Goal: Transaction & Acquisition: Register for event/course

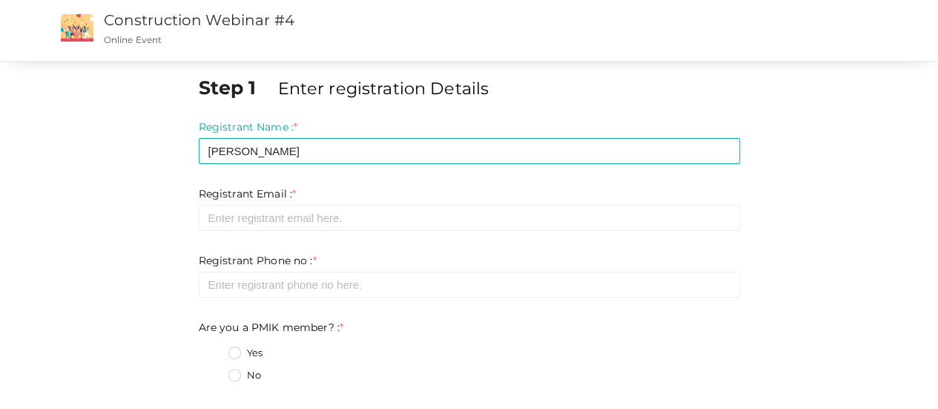
type input "[PERSON_NAME]"
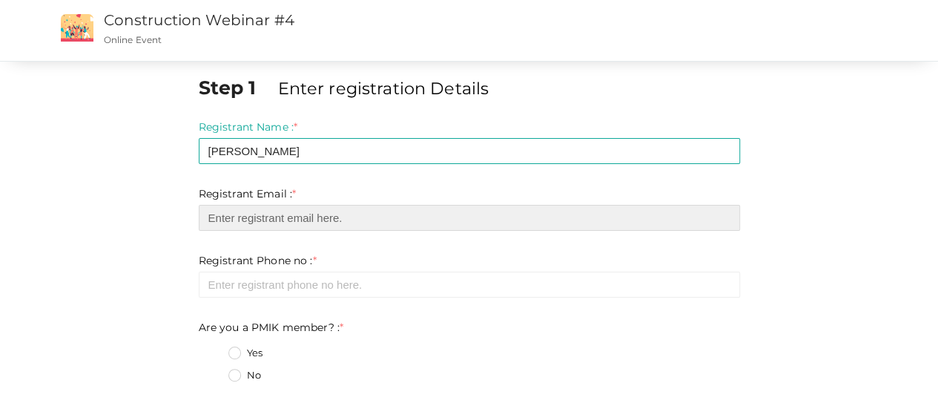
click at [280, 229] on input "email" at bounding box center [469, 218] width 541 height 26
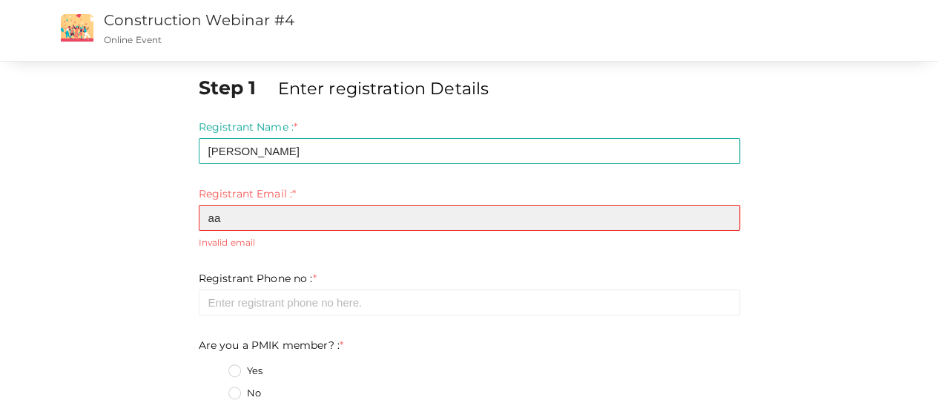
type input "[EMAIL_ADDRESS][DOMAIN_NAME]"
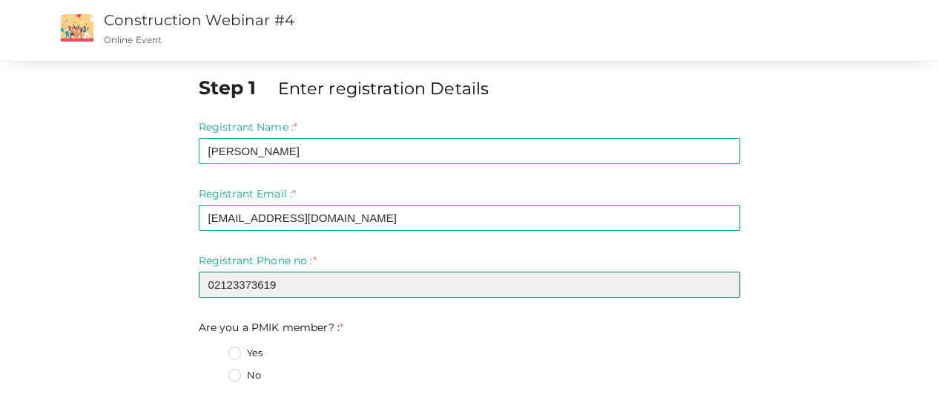
drag, startPoint x: 321, startPoint y: 282, endPoint x: 200, endPoint y: 271, distance: 121.4
click at [200, 271] on div "Registrant Phone no : * 02123373619 Required. Invalid email Invalid phone numbe…" at bounding box center [469, 275] width 541 height 44
type input "905433990000"
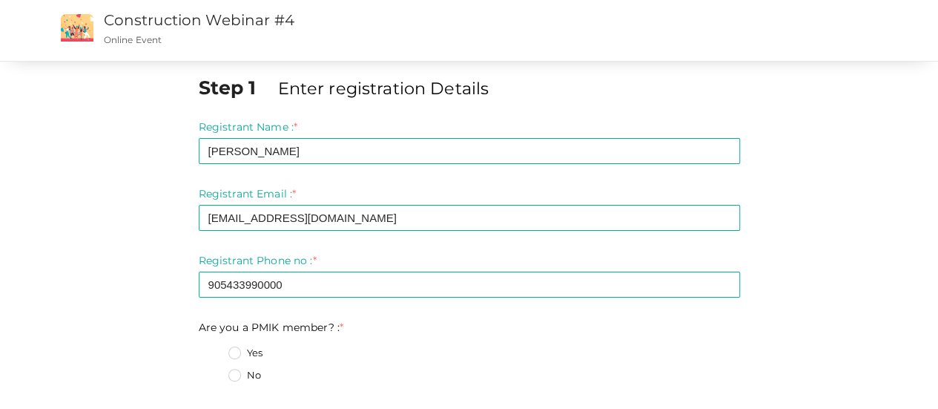
click at [239, 377] on label "No" at bounding box center [244, 375] width 33 height 15
click at [214, 371] on member\?\+1 "No" at bounding box center [214, 371] width 0 height 0
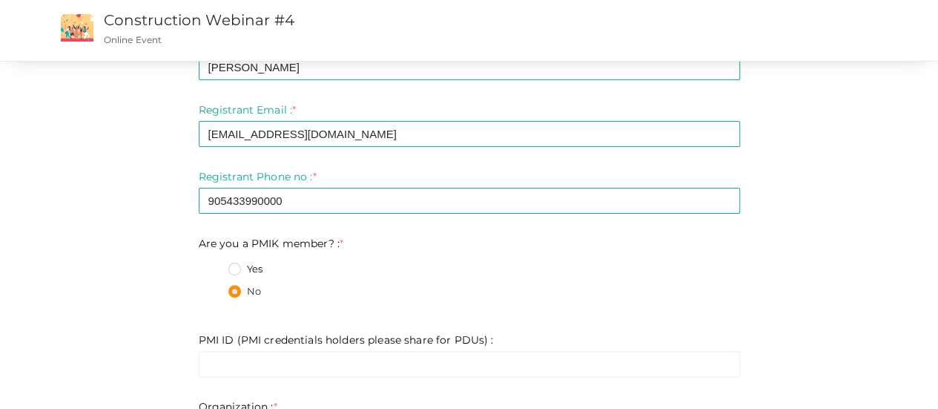
scroll to position [148, 0]
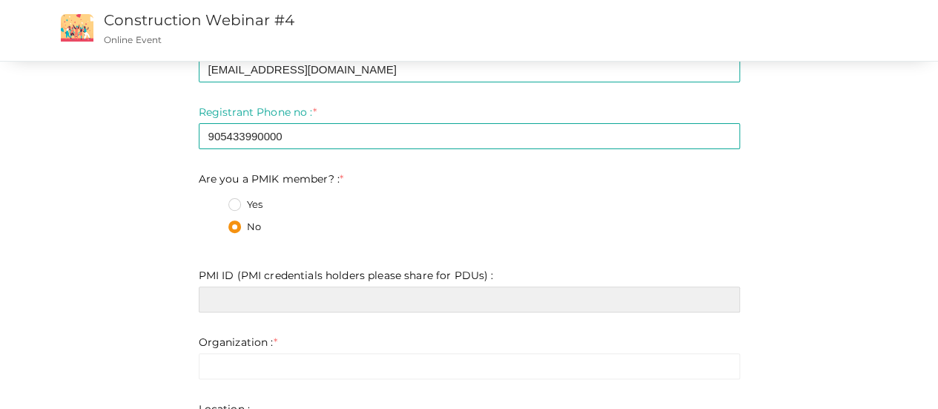
click at [271, 293] on input "text" at bounding box center [469, 299] width 541 height 26
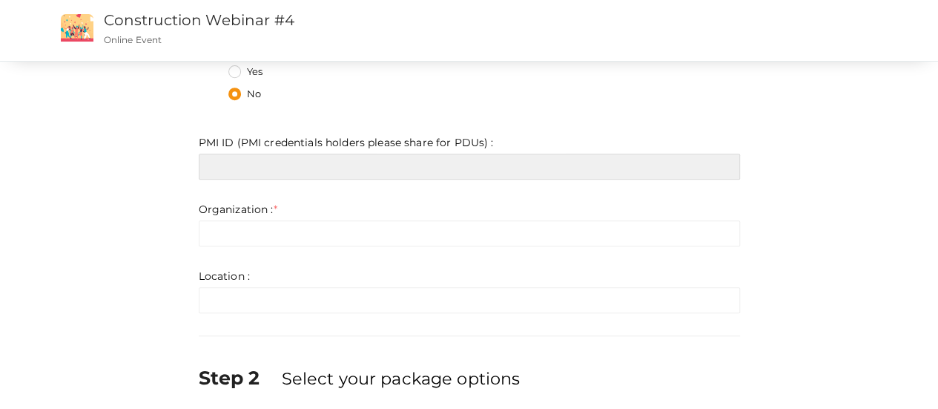
scroll to position [297, 0]
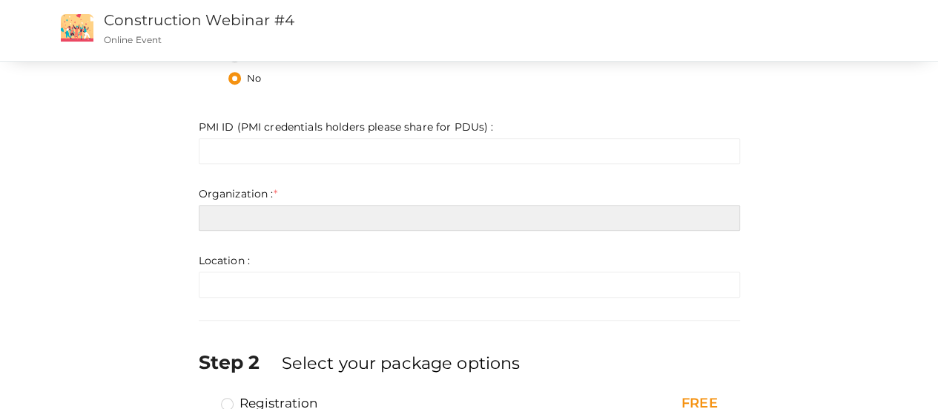
click at [243, 214] on input "text" at bounding box center [469, 218] width 541 height 26
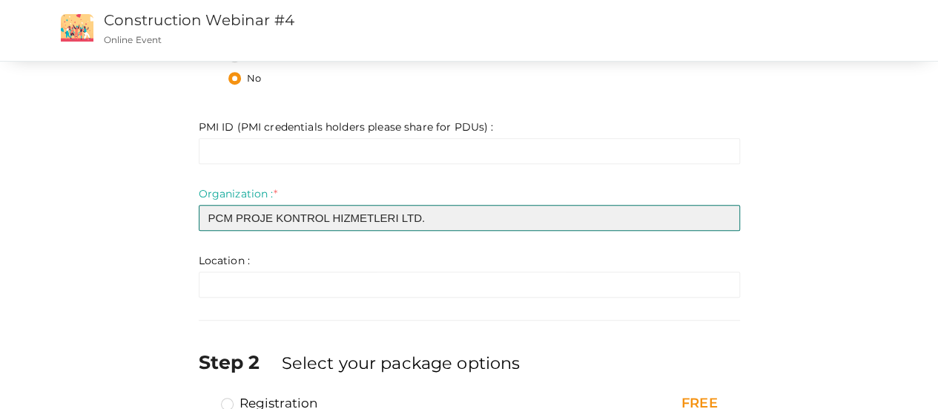
type input "PCM PROJE KONTROL HIZMETLERI LTD."
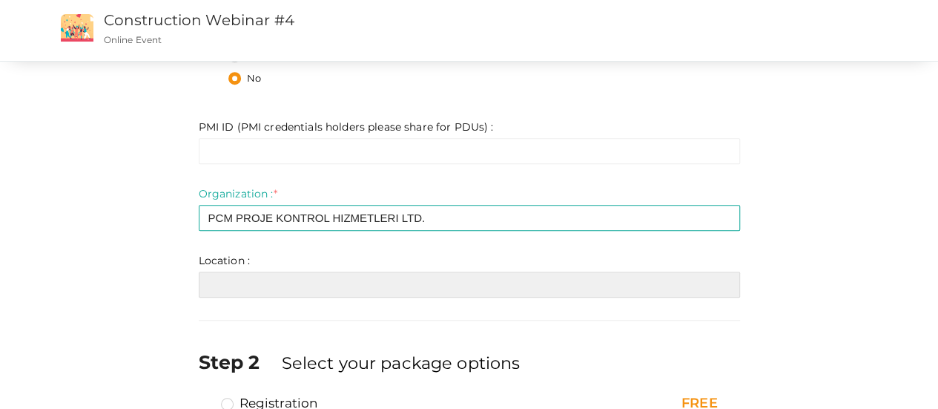
click at [225, 294] on input "text" at bounding box center [469, 284] width 541 height 26
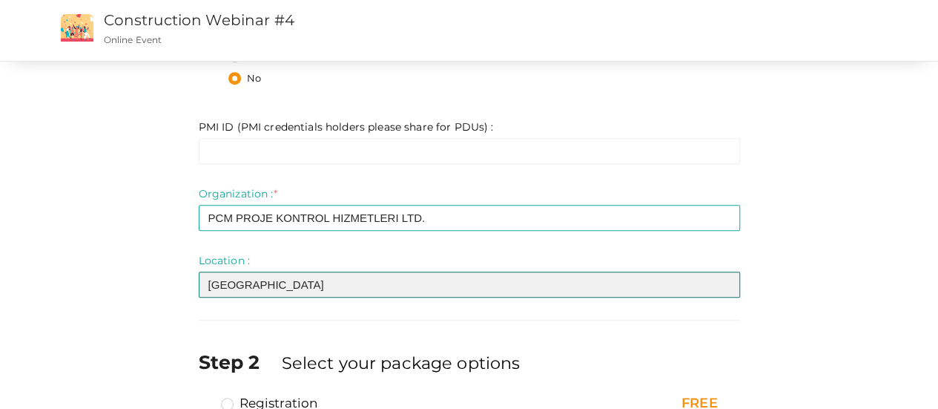
scroll to position [410, 0]
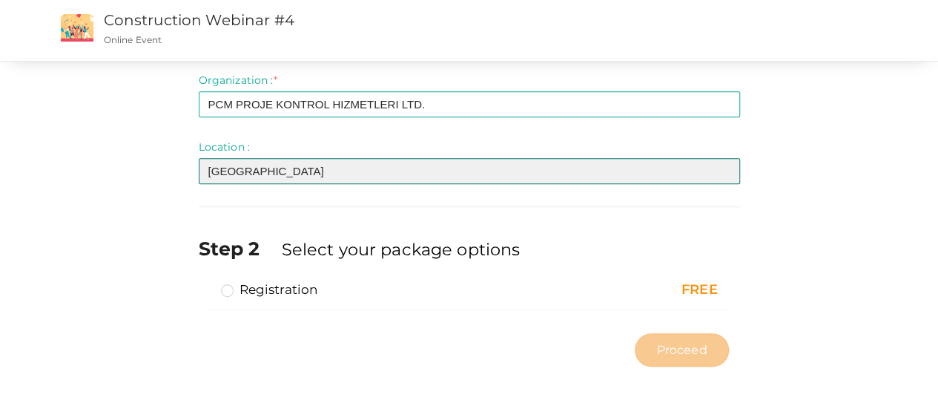
type input "[GEOGRAPHIC_DATA]"
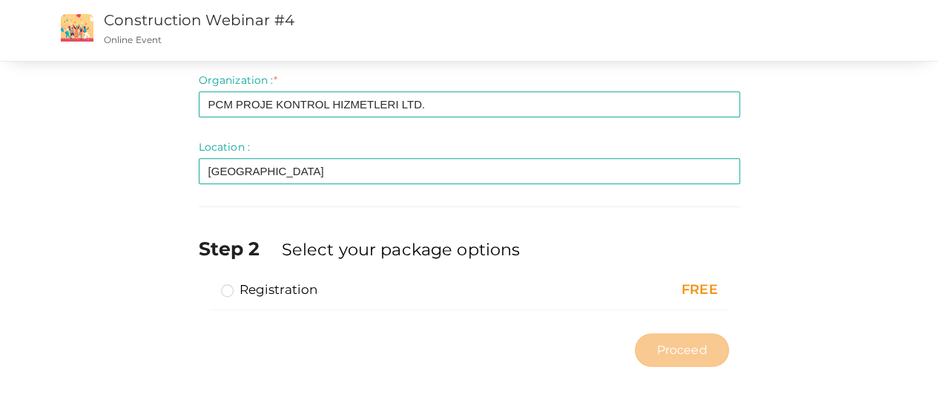
click at [224, 284] on label "Registration" at bounding box center [269, 289] width 97 height 18
click at [206, 283] on input "Registration" at bounding box center [206, 283] width 0 height 0
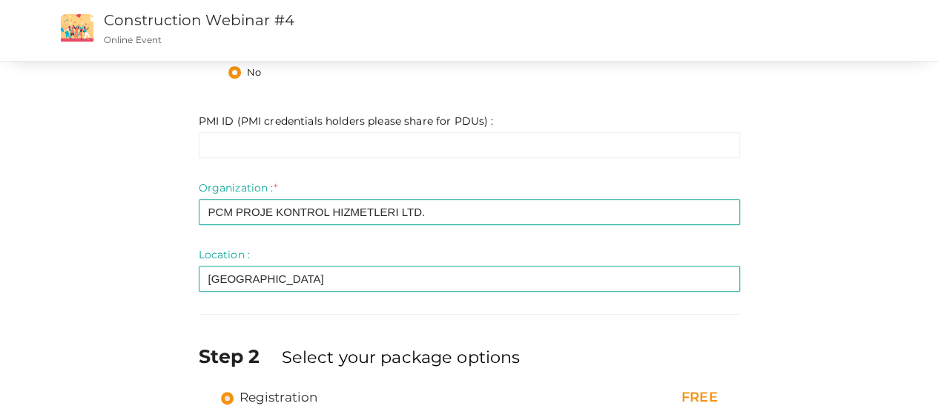
scroll to position [336, 0]
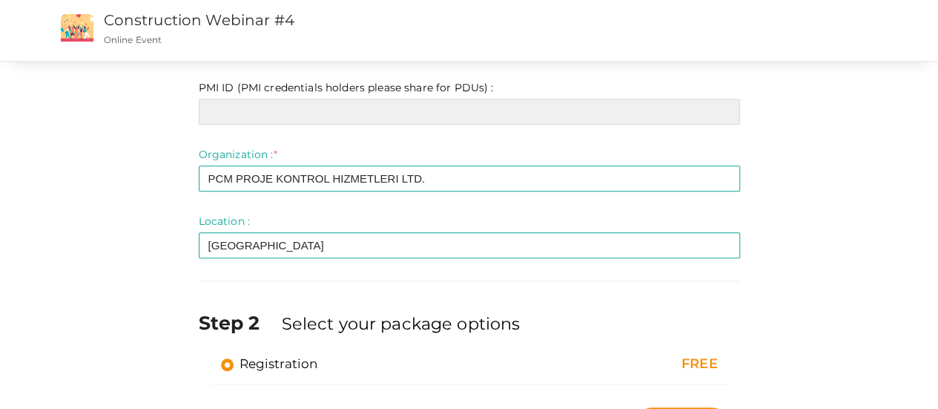
click at [259, 116] on input "text" at bounding box center [469, 112] width 541 height 26
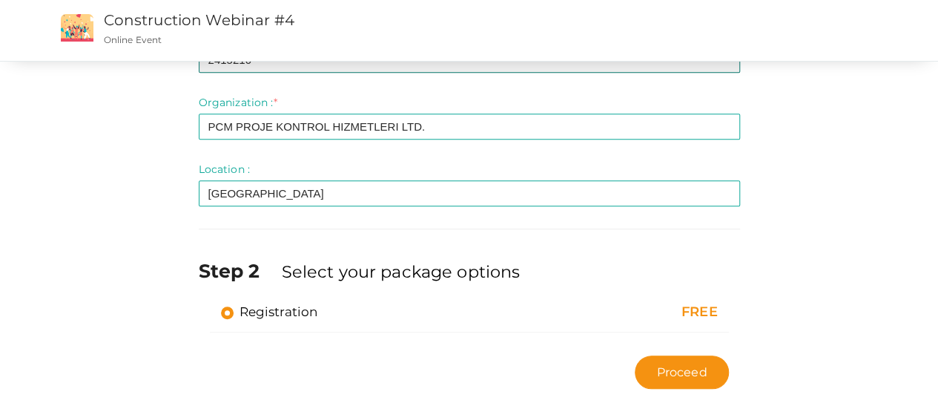
scroll to position [410, 0]
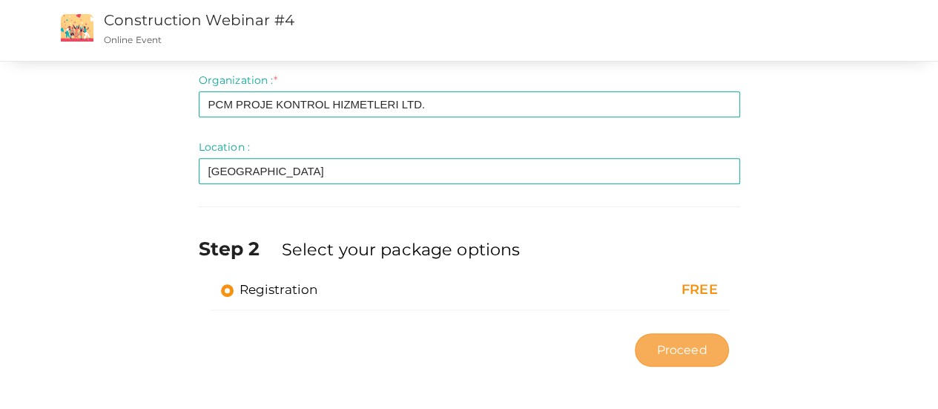
type input "2415210"
click at [687, 361] on button "Proceed" at bounding box center [681, 349] width 93 height 33
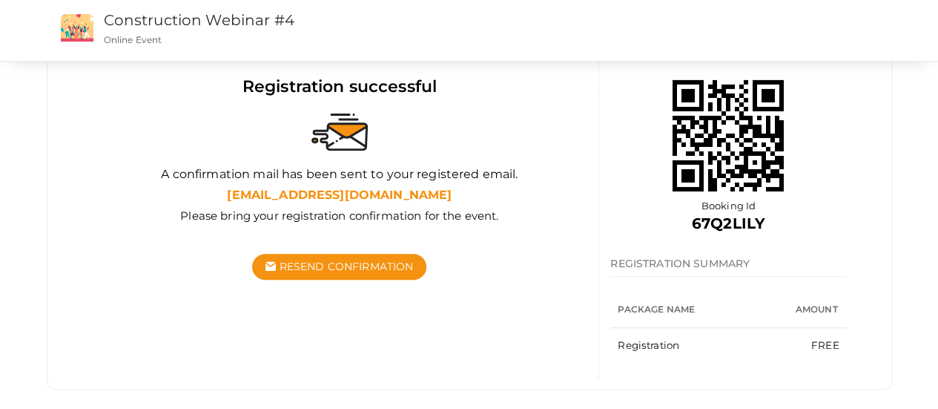
scroll to position [148, 0]
